Goal: Task Accomplishment & Management: Manage account settings

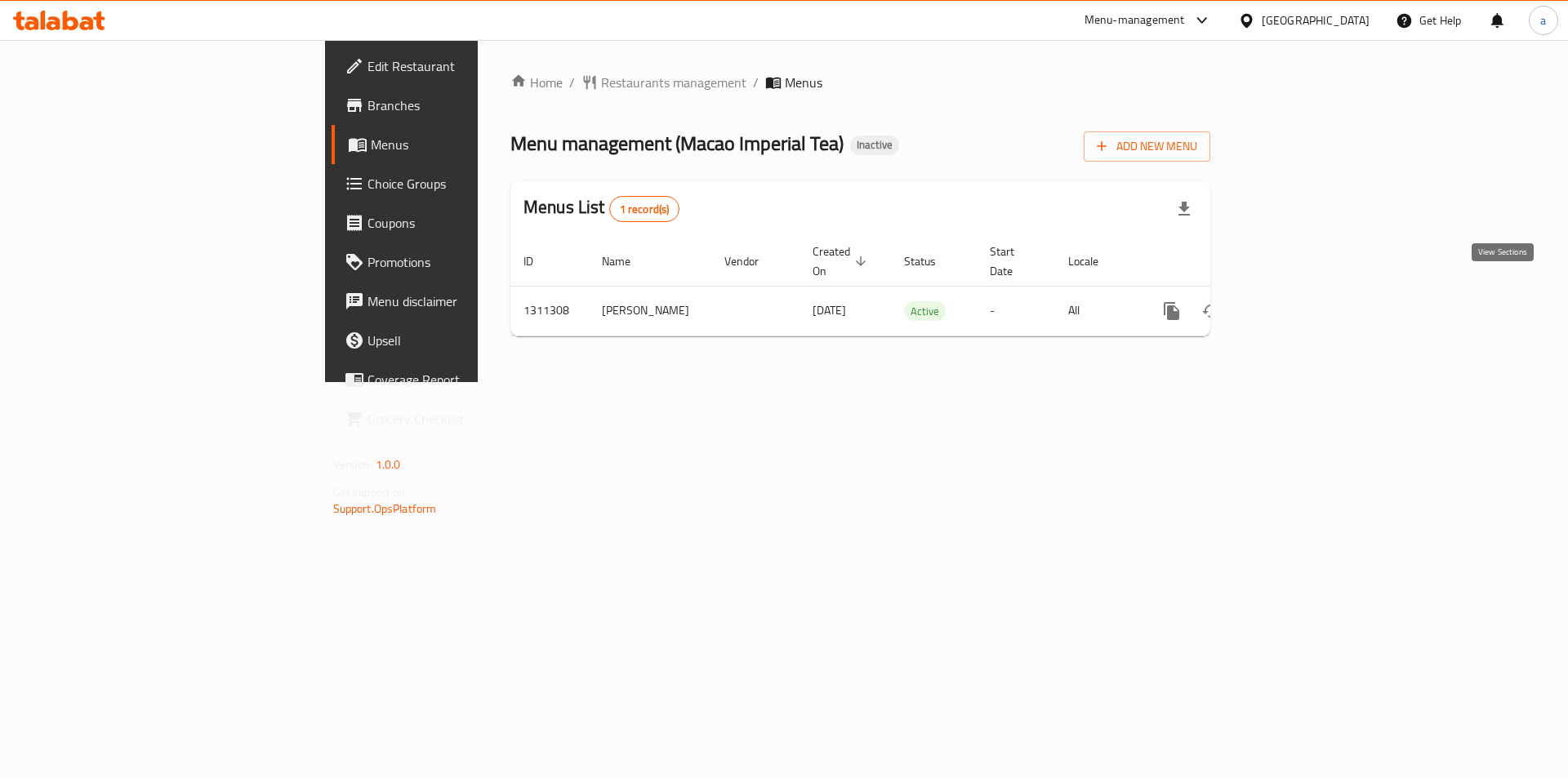
click at [1299, 301] on icon "enhanced table" at bounding box center [1289, 311] width 20 height 20
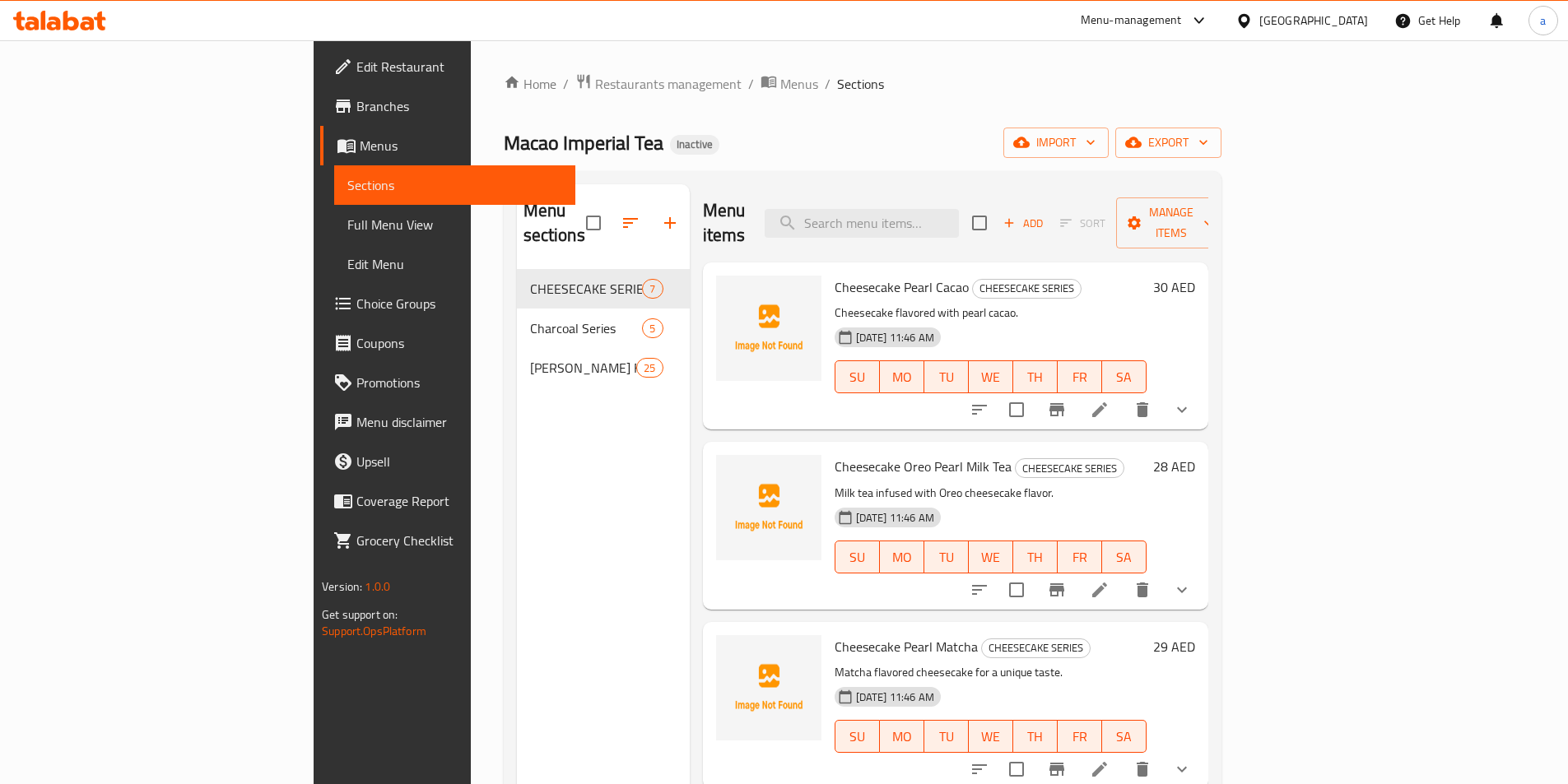
click at [348, 233] on span "Full Menu View" at bounding box center [455, 224] width 214 height 20
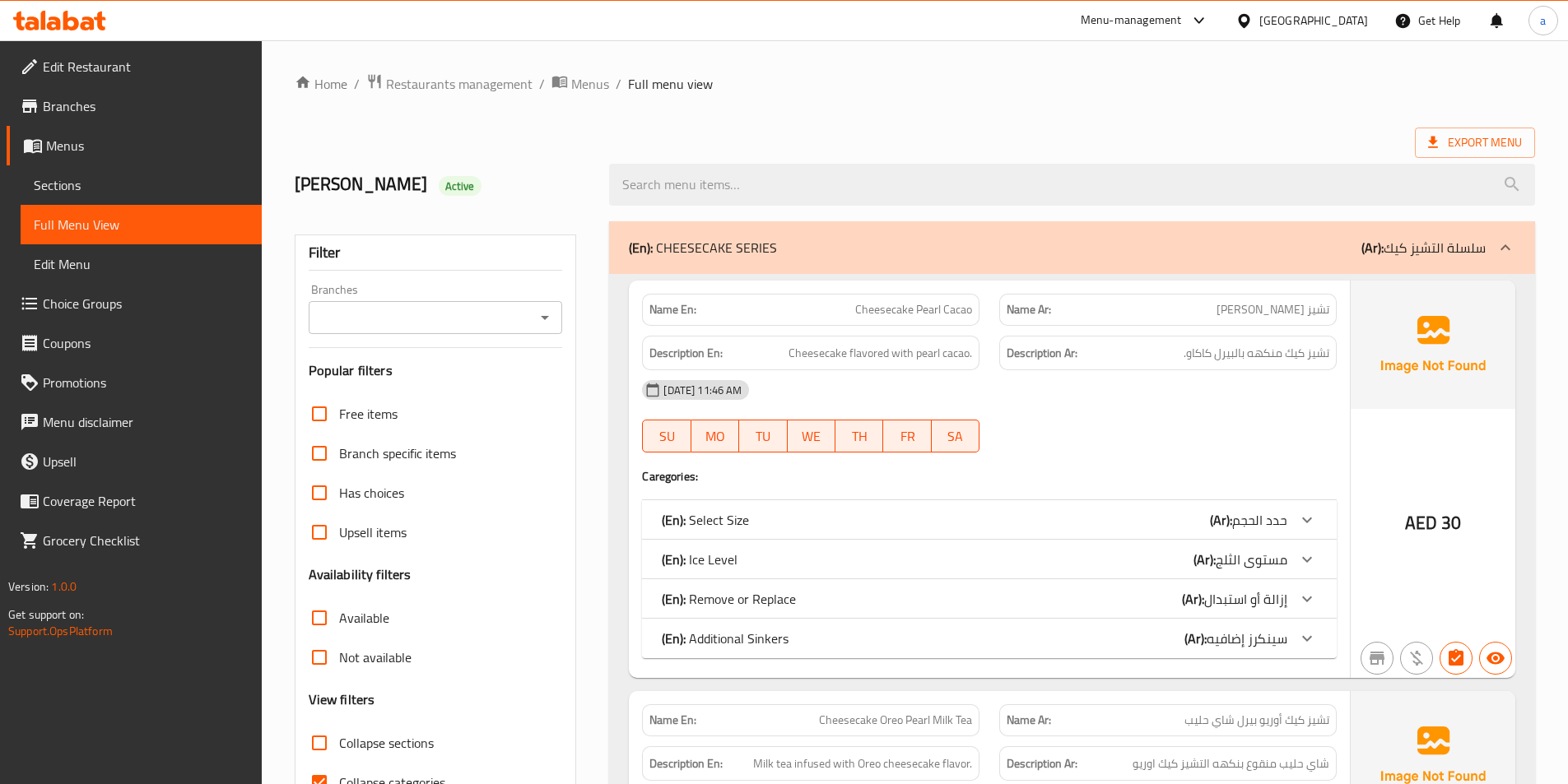
click at [810, 524] on div "(En): Select Size (Ar): حدد الحجم" at bounding box center [974, 519] width 625 height 20
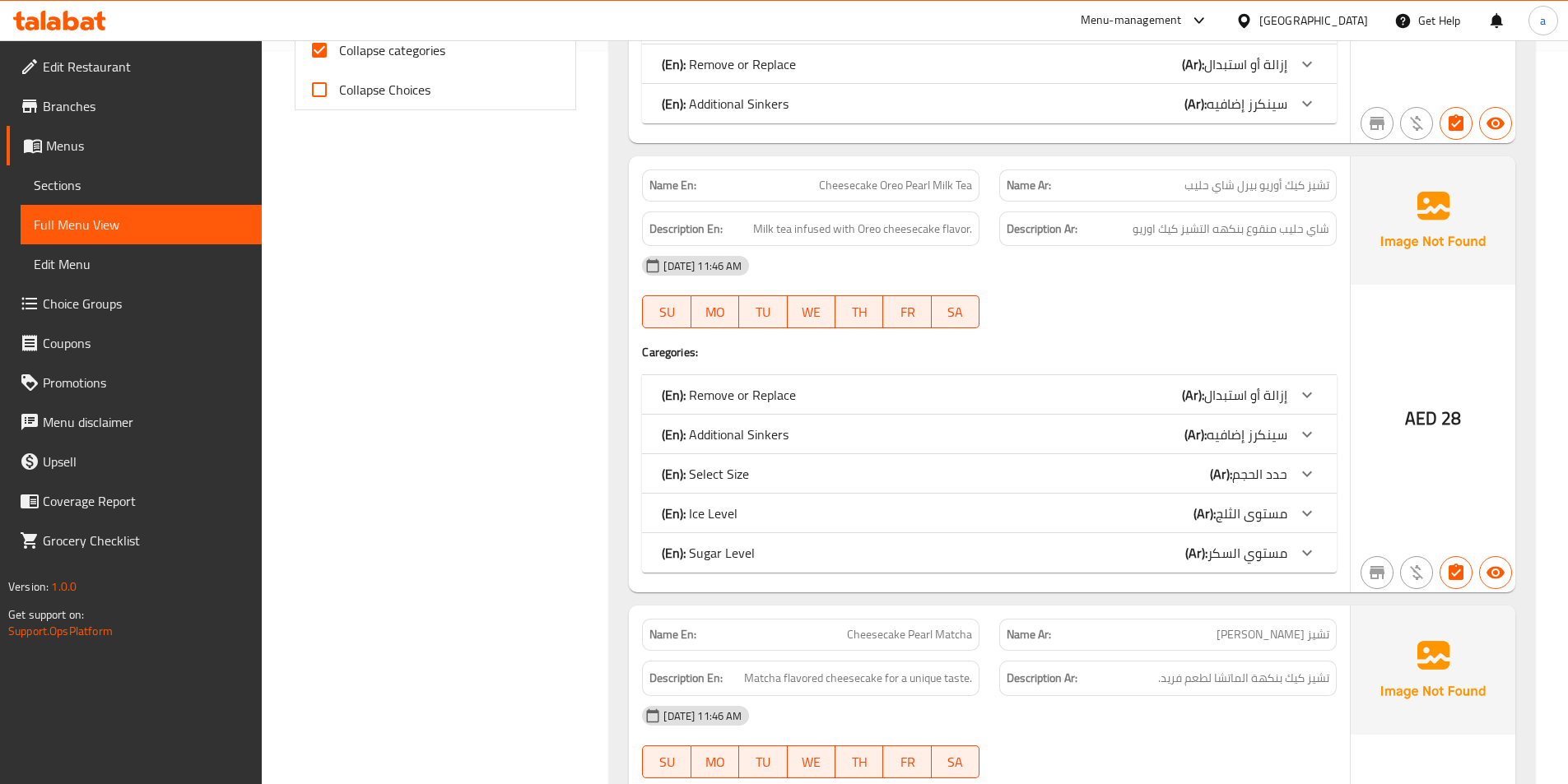
scroll to position [741, 0]
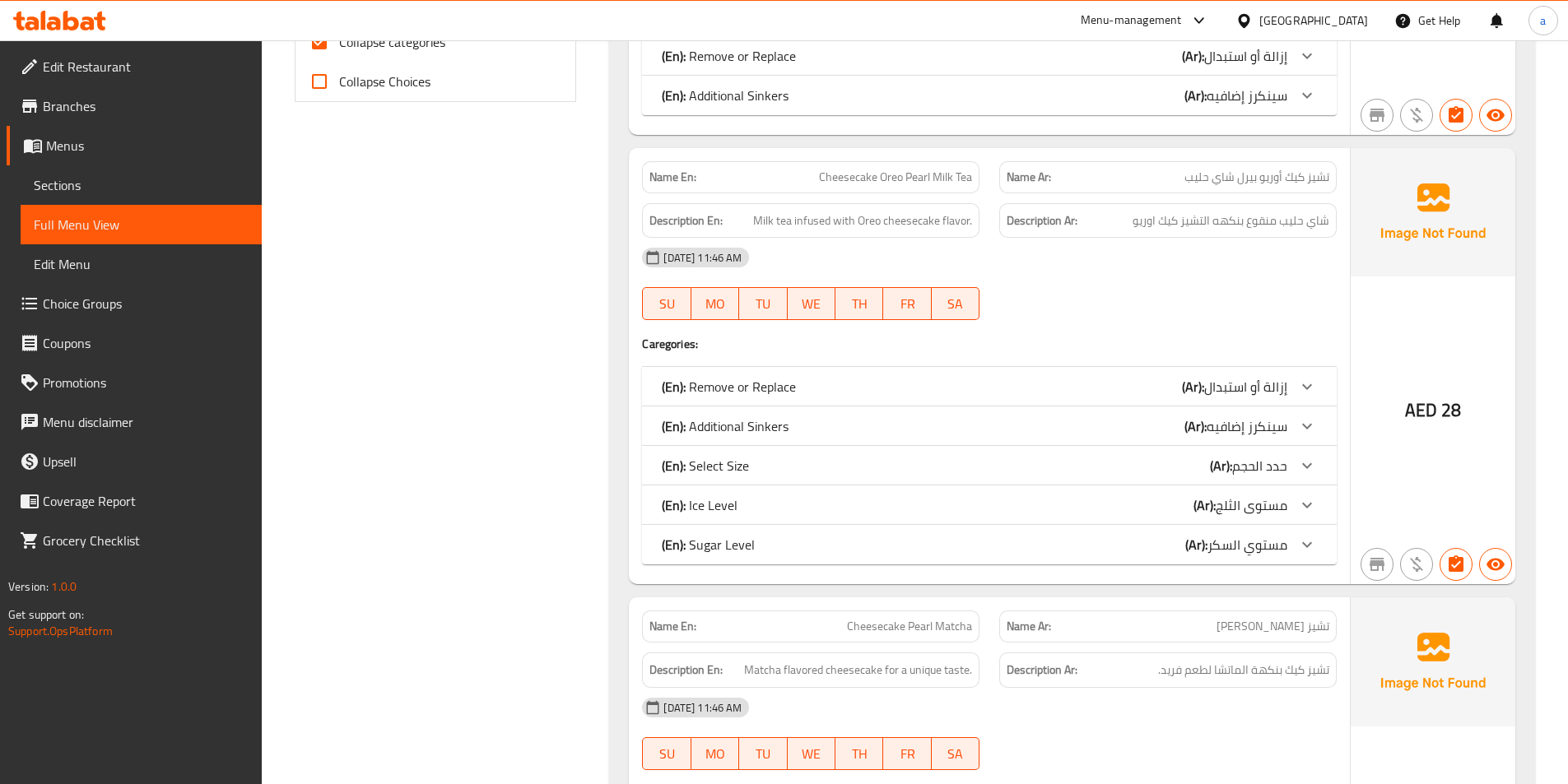
click at [758, 540] on div "(En): Sugar Level (Ar): مستوي السكر" at bounding box center [974, 545] width 625 height 20
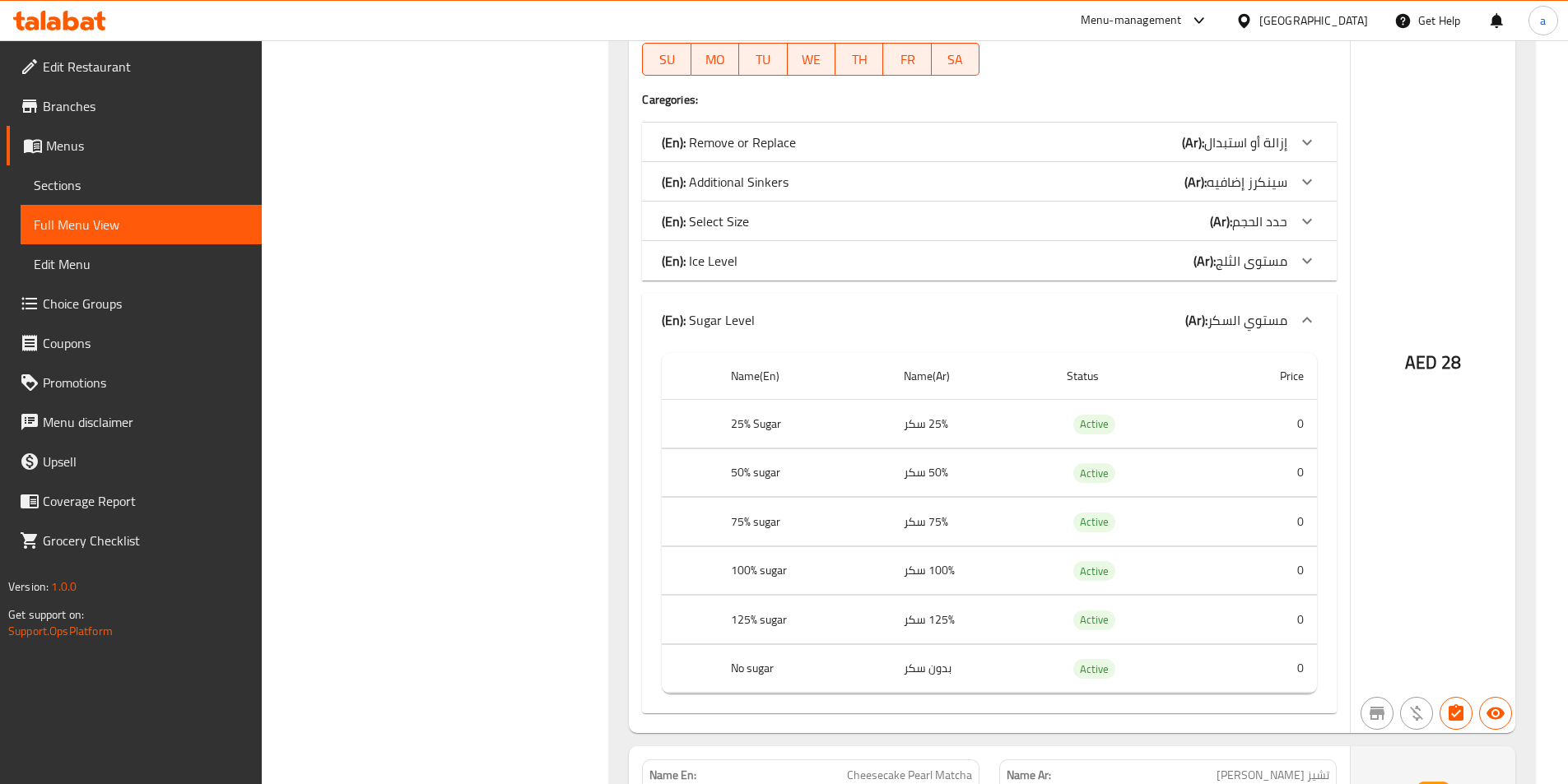
scroll to position [905, 0]
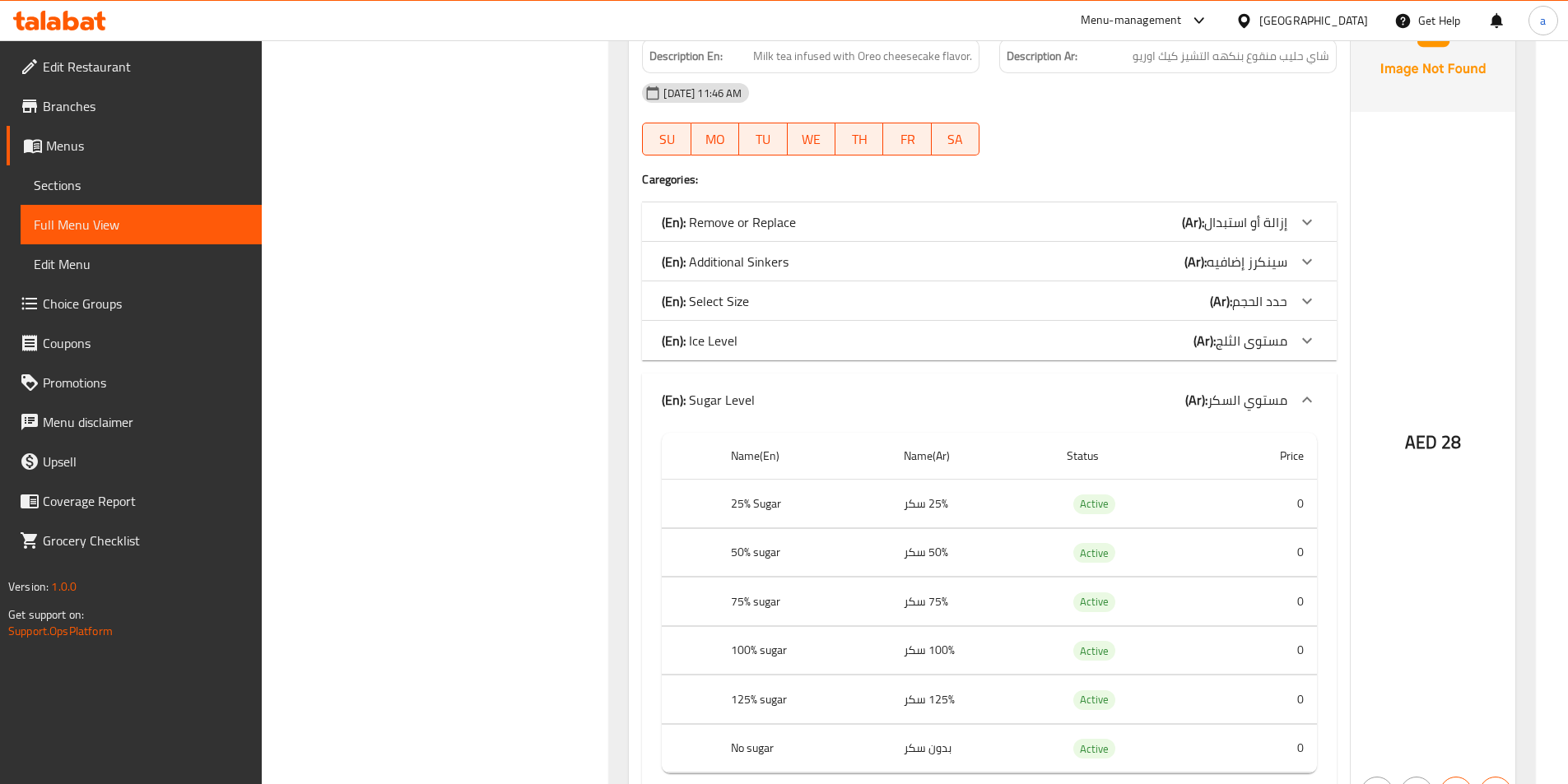
click at [725, 340] on p "(En): Ice Level" at bounding box center [700, 341] width 76 height 20
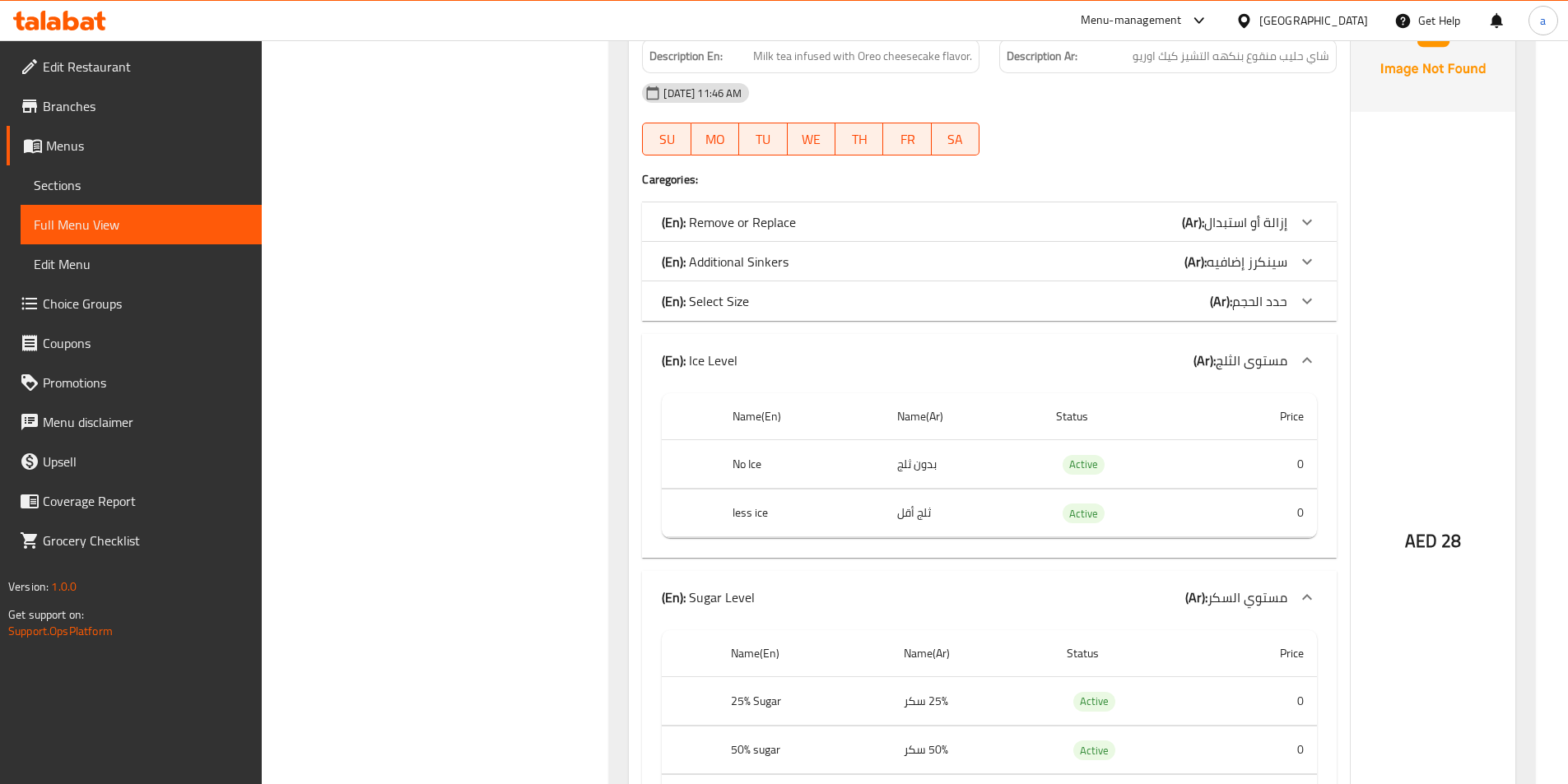
click at [742, 261] on p "(En): Additional Sinkers" at bounding box center [725, 261] width 127 height 20
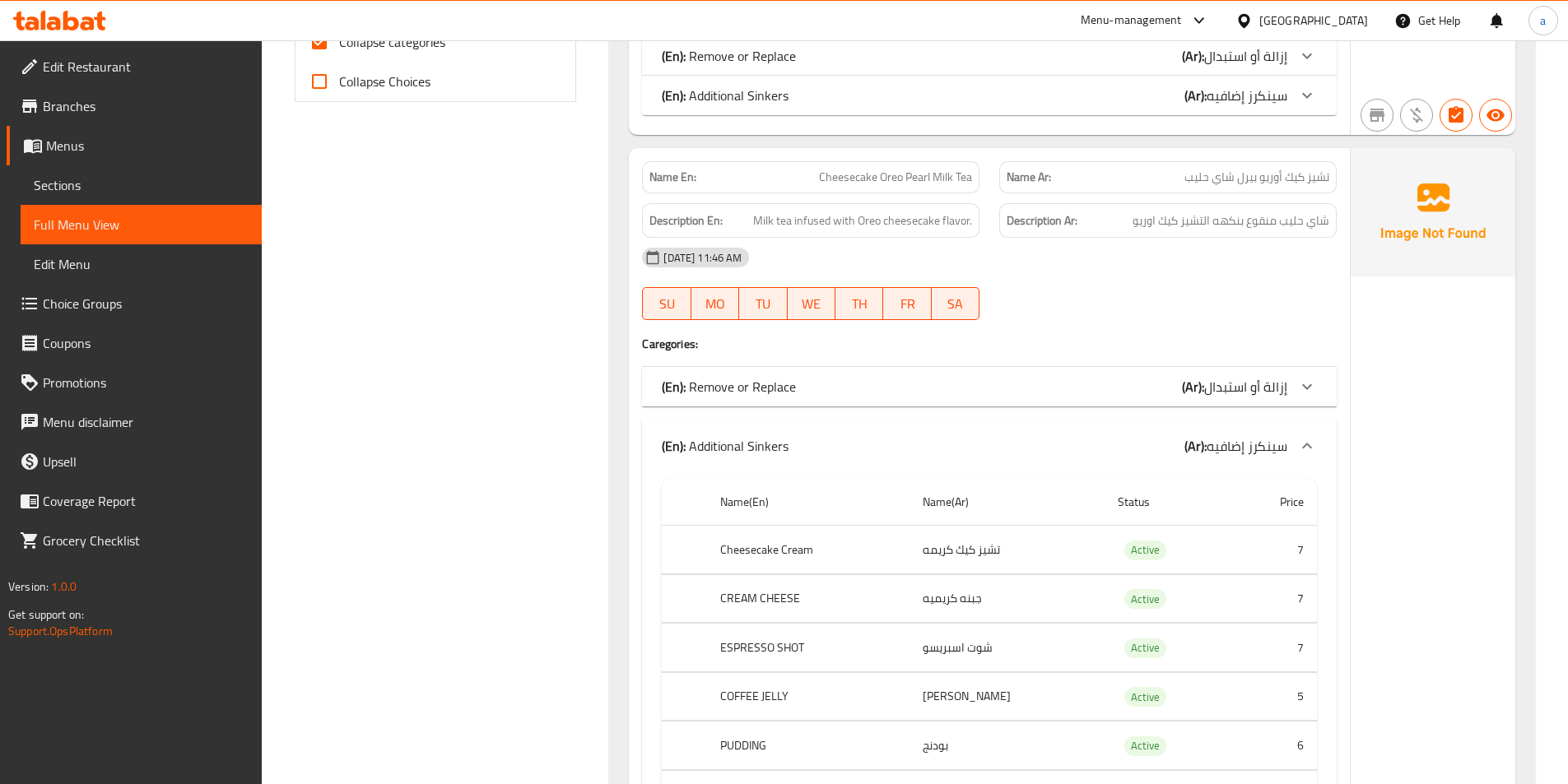
scroll to position [658, 0]
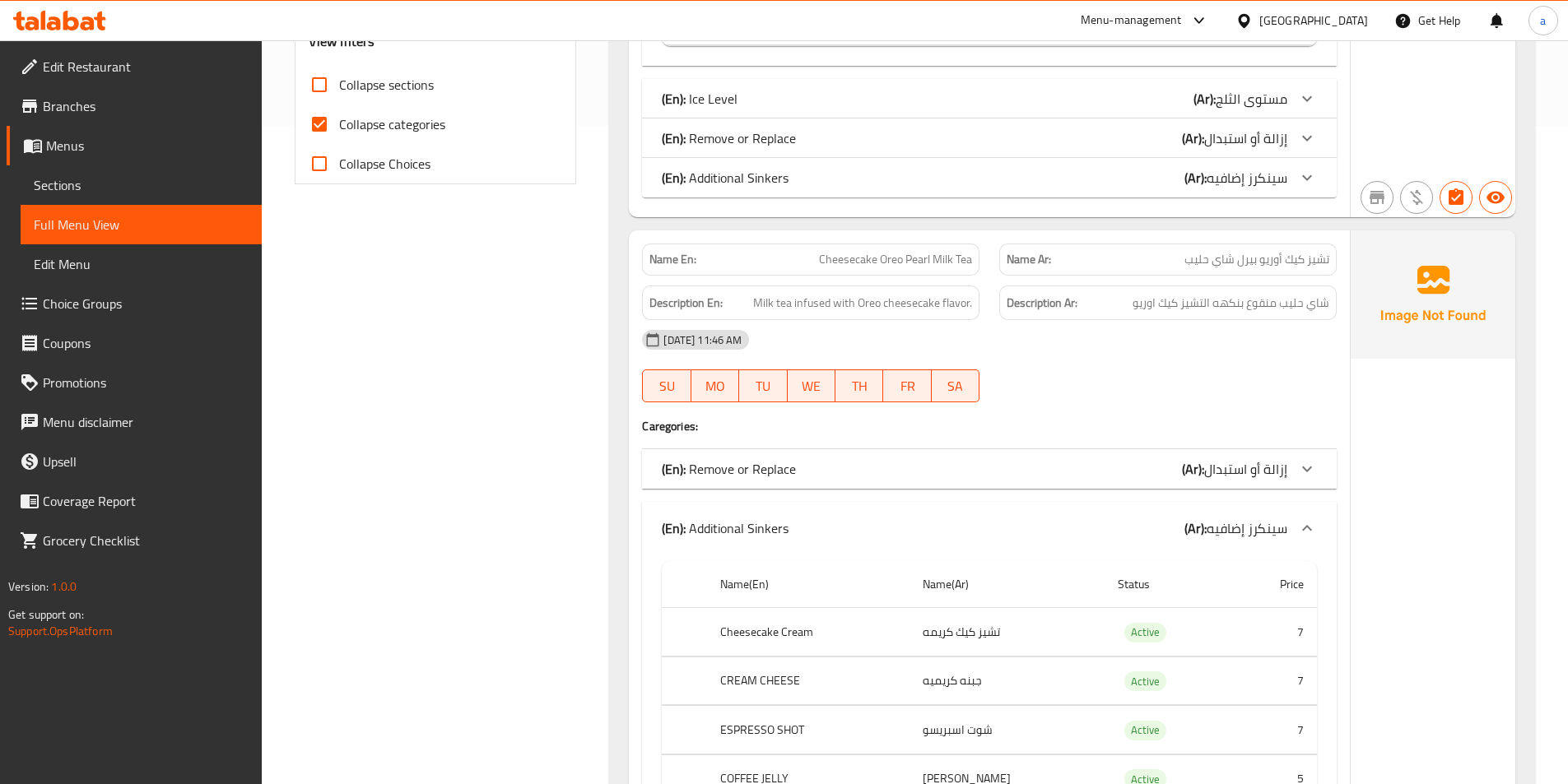
click at [780, 475] on p "(En): Remove or Replace" at bounding box center [728, 468] width 134 height 20
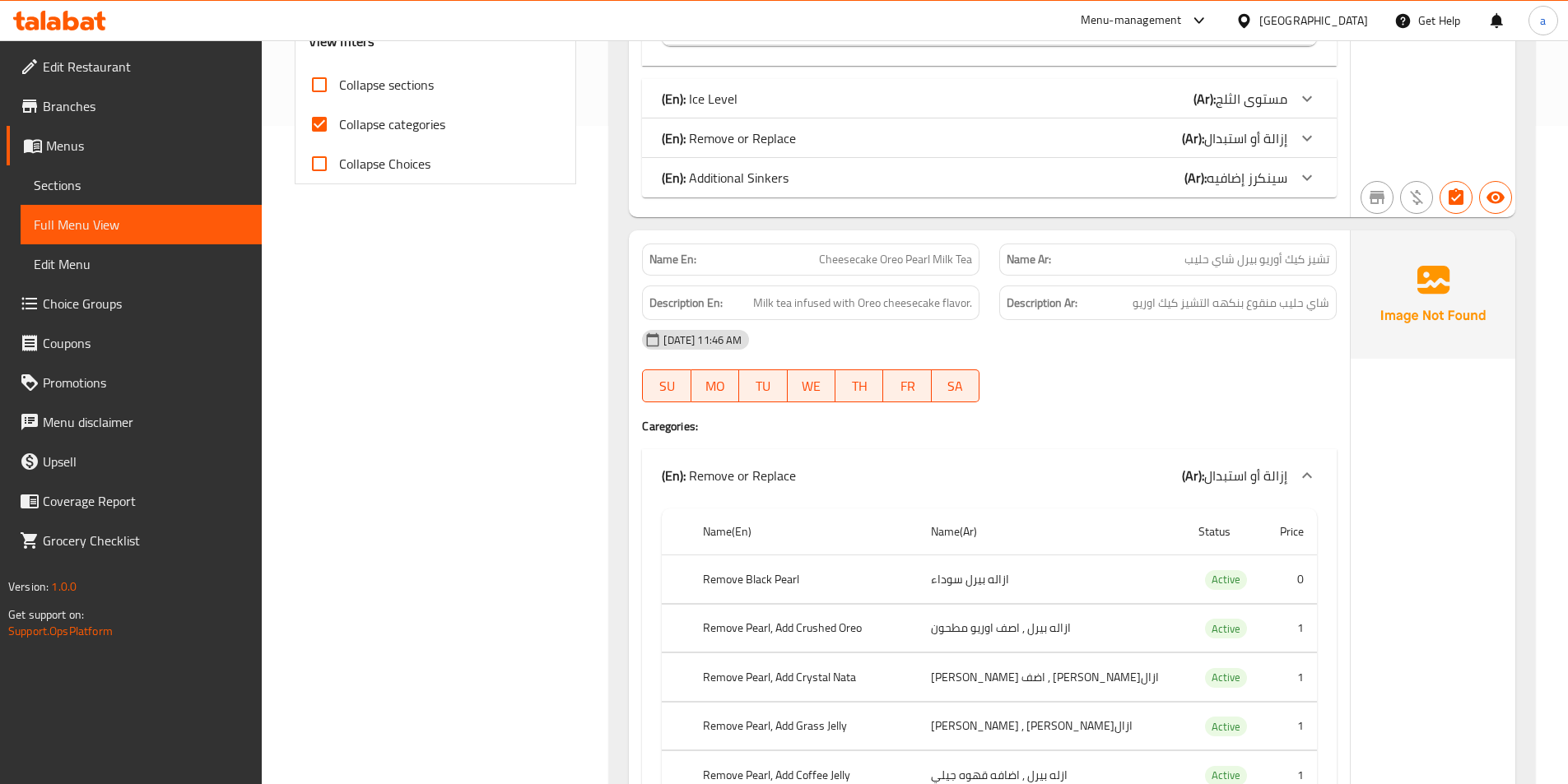
click at [780, 475] on p "(En): Remove or Replace" at bounding box center [728, 475] width 134 height 20
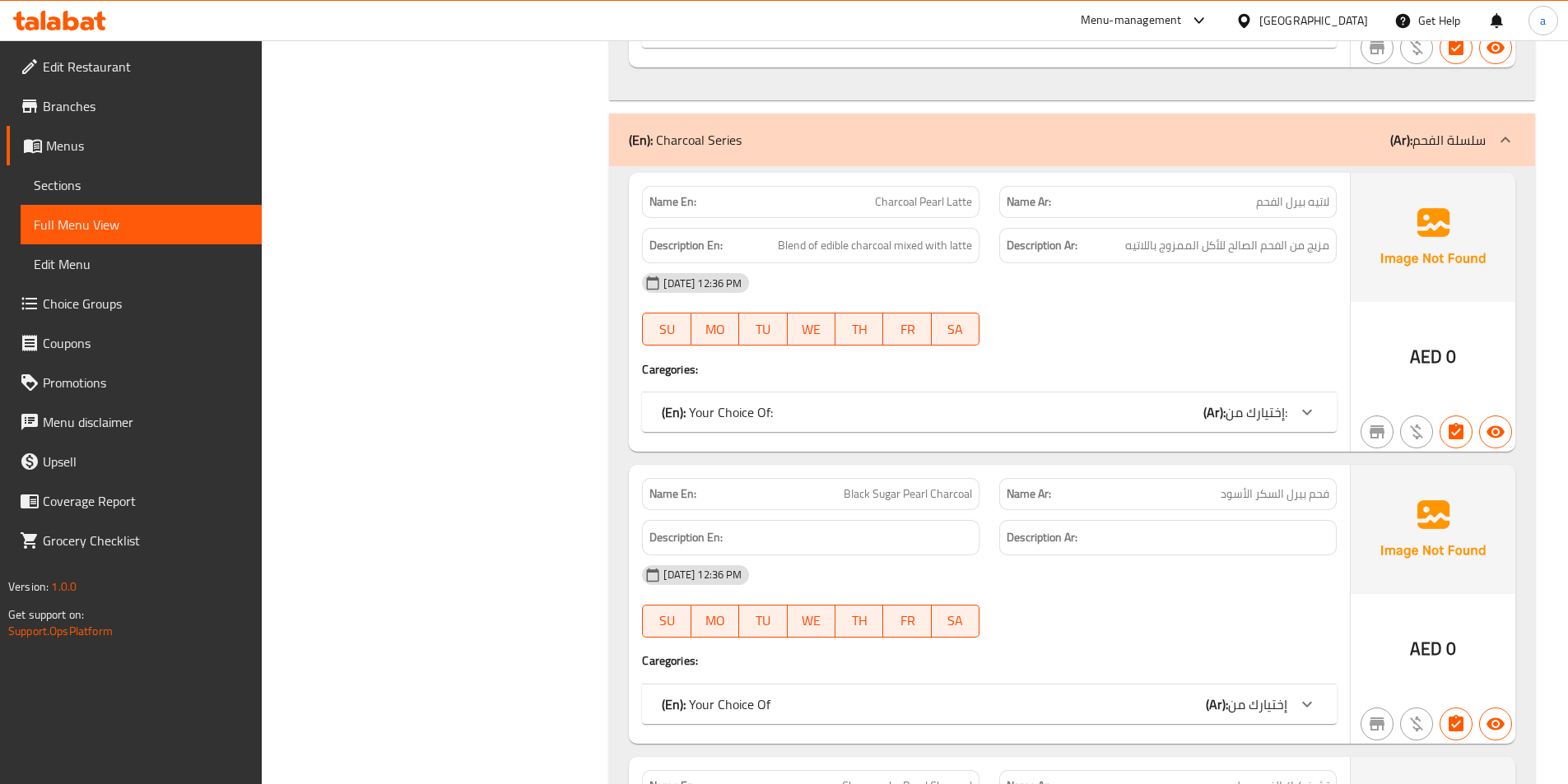
scroll to position [3160, 0]
